Goal: Find specific page/section: Find specific page/section

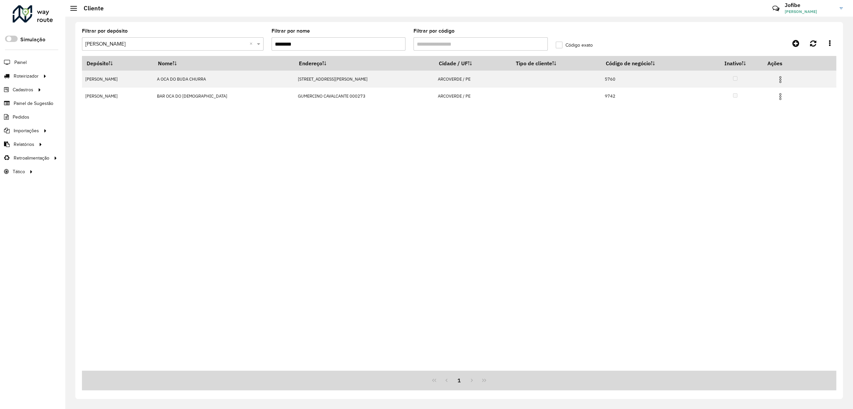
drag, startPoint x: 322, startPoint y: 43, endPoint x: 230, endPoint y: 53, distance: 93.2
click at [251, 50] on formly-group "Filtrar por depósito Selecione um depósito × Jodibe Arcoverde × Filtrar por nom…" at bounding box center [362, 42] width 568 height 27
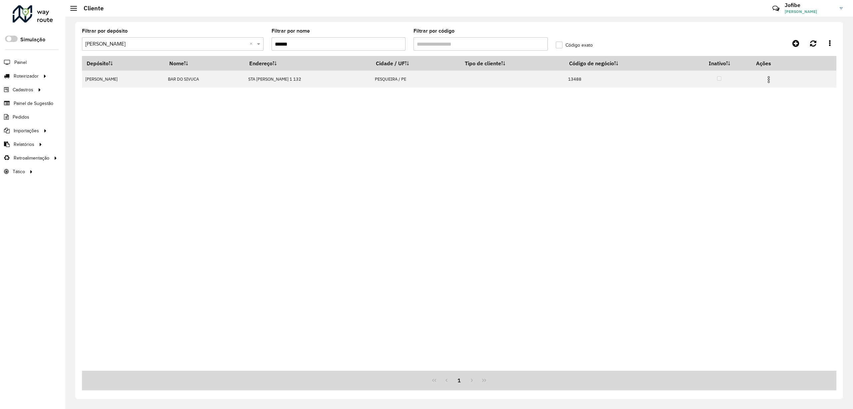
click at [365, 171] on div "Depósito Nome Endereço Cidade / UF Tipo de cliente Código de negócio Inativo Aç…" at bounding box center [459, 213] width 754 height 315
click at [601, 247] on div "Depósito Nome Endereço Cidade / UF Tipo de cliente Código de negócio Inativo Aç…" at bounding box center [459, 213] width 754 height 315
drag, startPoint x: 271, startPoint y: 40, endPoint x: 223, endPoint y: 40, distance: 47.6
click at [223, 40] on formly-group "Filtrar por depósito Selecione um depósito × Jodibe Arcoverde × Filtrar por nom…" at bounding box center [362, 42] width 568 height 27
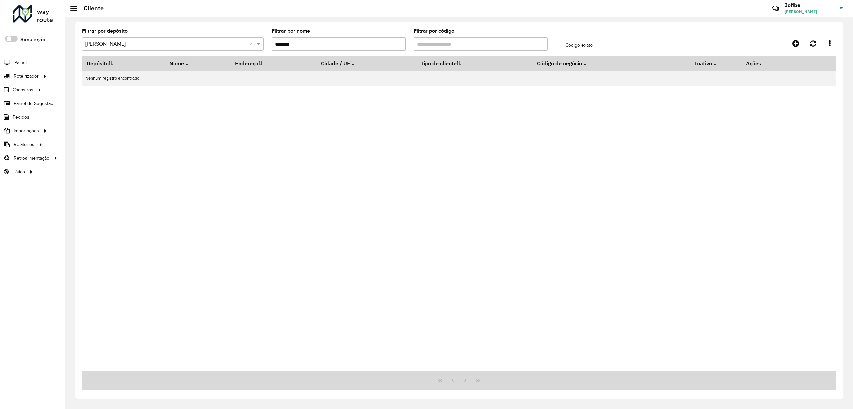
drag, startPoint x: 316, startPoint y: 39, endPoint x: 269, endPoint y: 40, distance: 47.3
click at [269, 40] on formly-field "Filtrar por nome *******" at bounding box center [339, 42] width 142 height 27
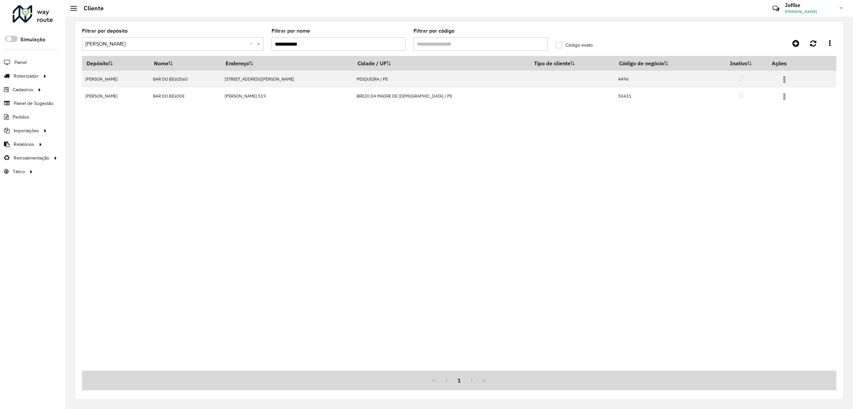
click at [299, 192] on div "Depósito Nome Endereço Cidade / UF Tipo de cliente Código de negócio Inativo Aç…" at bounding box center [459, 213] width 754 height 315
click at [586, 195] on div "Depósito Nome Endereço Cidade / UF Tipo de cliente Código de negócio Inativo Aç…" at bounding box center [459, 213] width 754 height 315
drag, startPoint x: 327, startPoint y: 48, endPoint x: 196, endPoint y: 45, distance: 130.6
click at [201, 47] on formly-group "**********" at bounding box center [362, 42] width 568 height 27
type input "*"
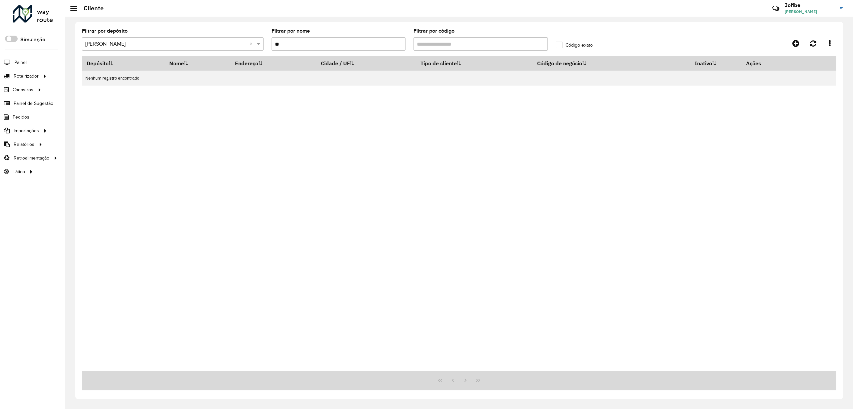
type input "*"
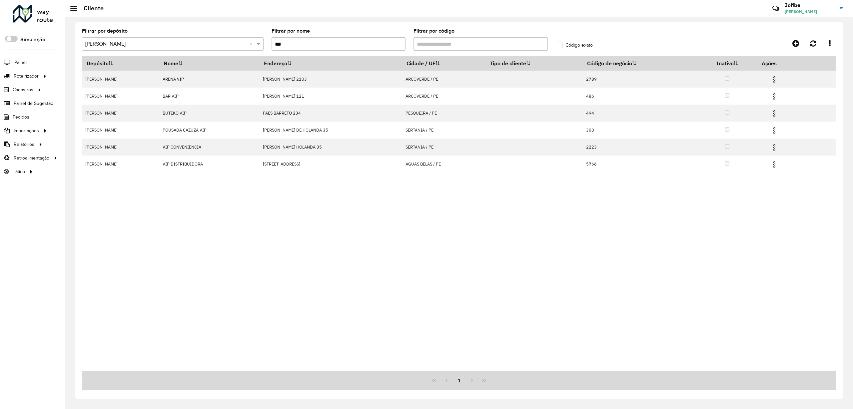
type input "***"
click at [527, 211] on div "Depósito Nome Endereço Cidade / UF Tipo de cliente Código de negócio Inativo Aç…" at bounding box center [459, 213] width 754 height 315
drag, startPoint x: 128, startPoint y: 305, endPoint x: 167, endPoint y: 218, distance: 96.1
click at [128, 305] on div "Depósito Nome Endereço Cidade / UF Tipo de cliente Código de negócio Inativo Aç…" at bounding box center [459, 213] width 754 height 315
drag, startPoint x: 215, startPoint y: 32, endPoint x: 209, endPoint y: 32, distance: 5.3
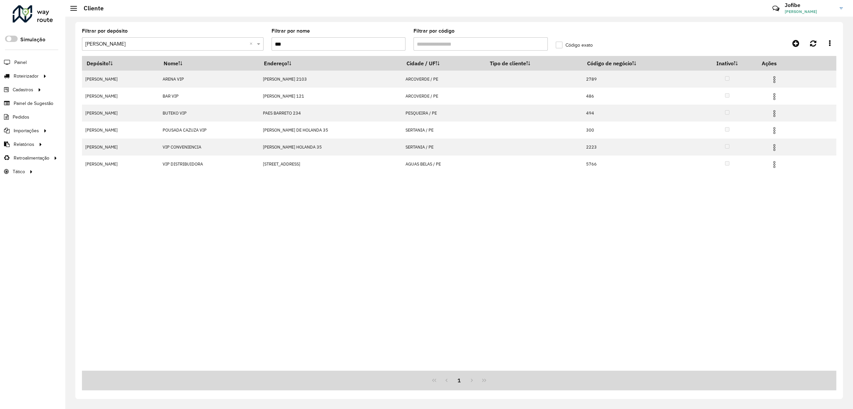
click at [210, 32] on formly-group "Filtrar por depósito Selecione um depósito × Jodibe Arcoverde × Filtrar por nom…" at bounding box center [362, 42] width 568 height 27
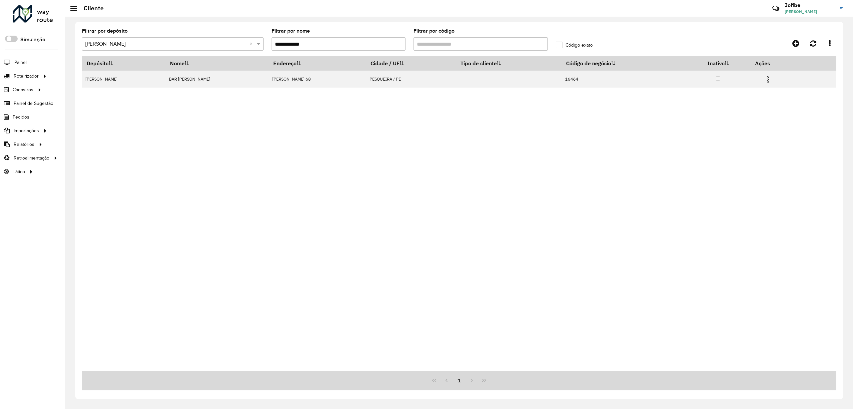
type input "**********"
click at [626, 114] on div "Depósito Nome Endereço Cidade / UF Tipo de cliente Código de negócio Inativo Aç…" at bounding box center [459, 213] width 754 height 315
